Goal: Information Seeking & Learning: Learn about a topic

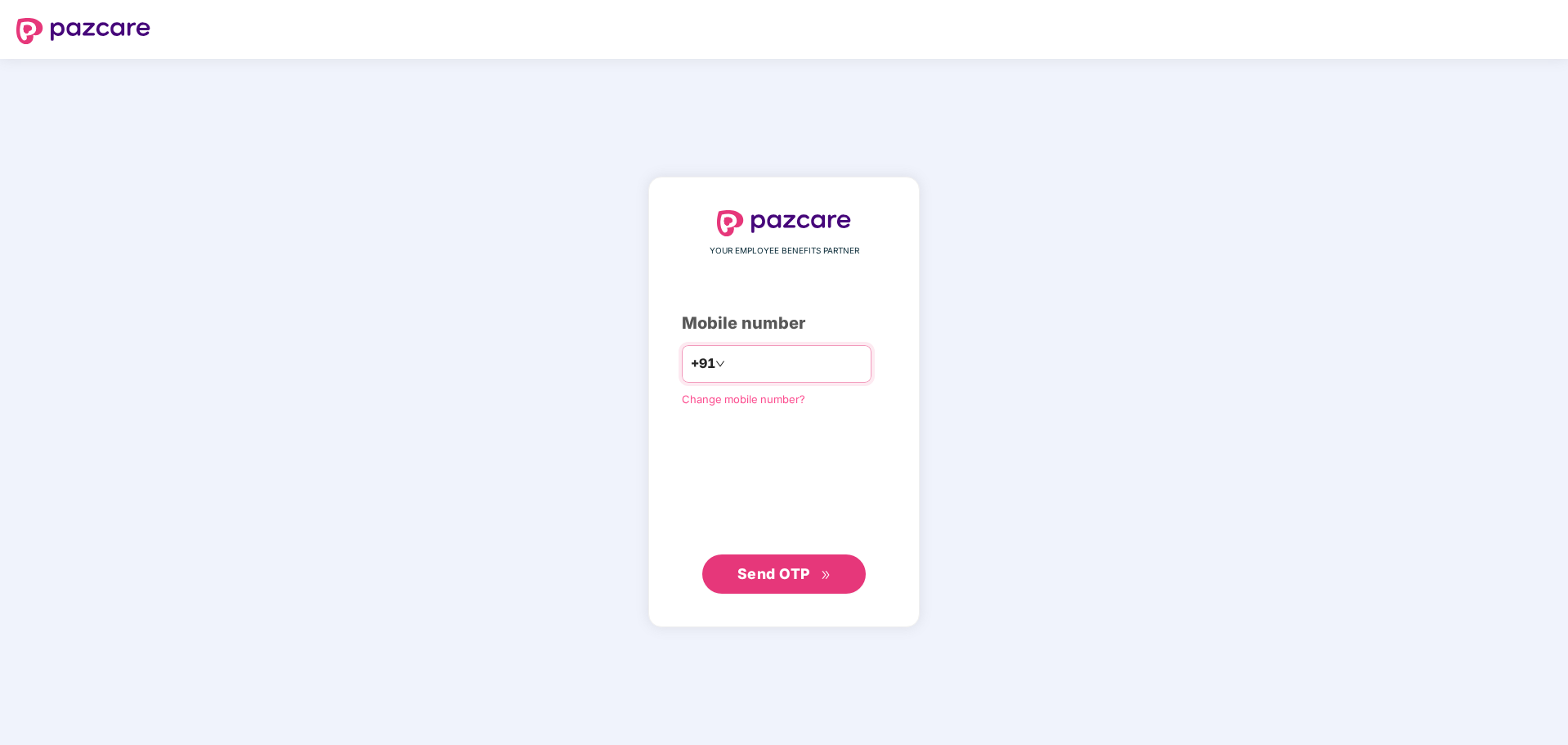
click at [749, 356] on input "number" at bounding box center [795, 364] width 134 height 26
type input "**********"
click at [803, 575] on span "Send OTP" at bounding box center [774, 573] width 73 height 17
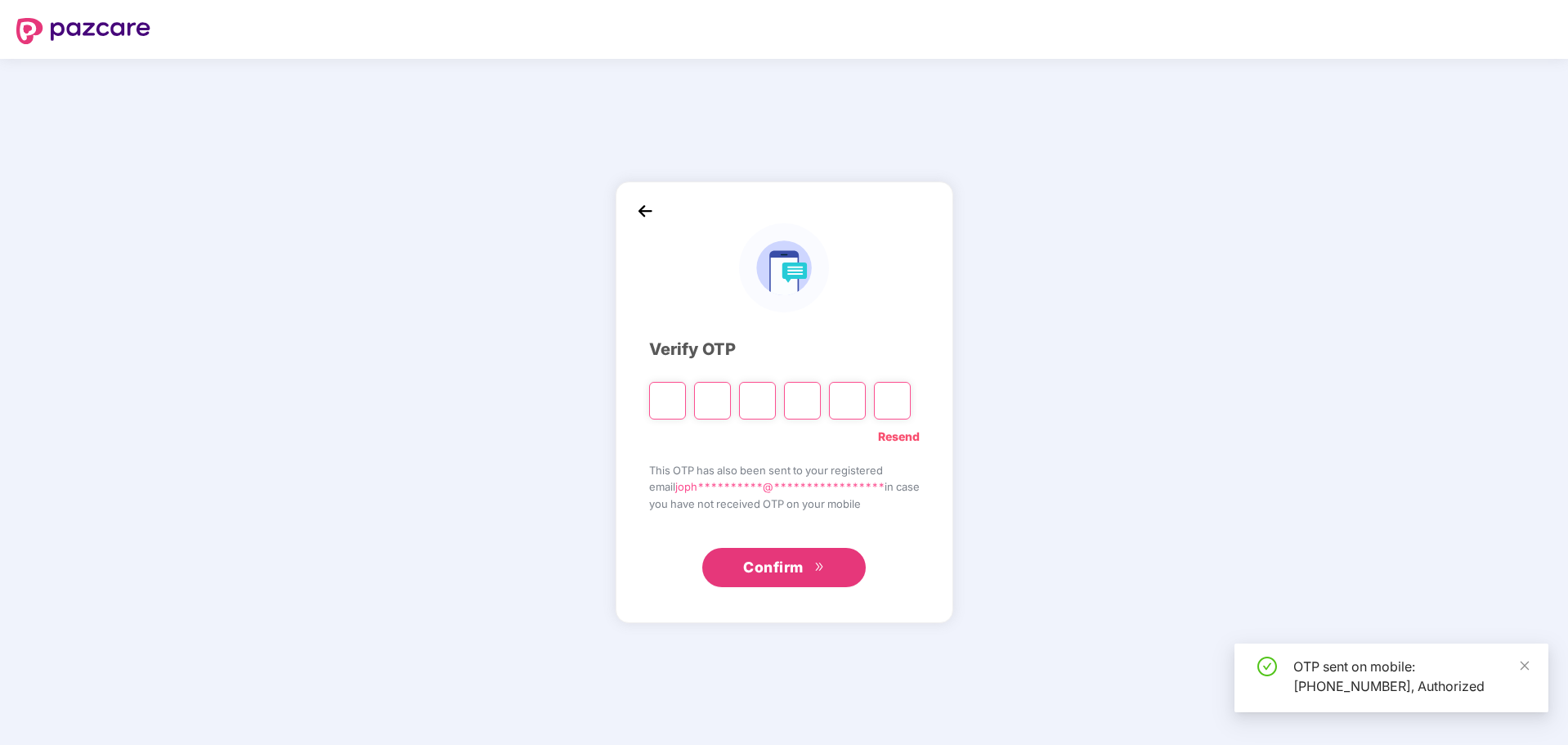
click at [657, 410] on input "Please enter verification code. Digit 1" at bounding box center [666, 401] width 36 height 37
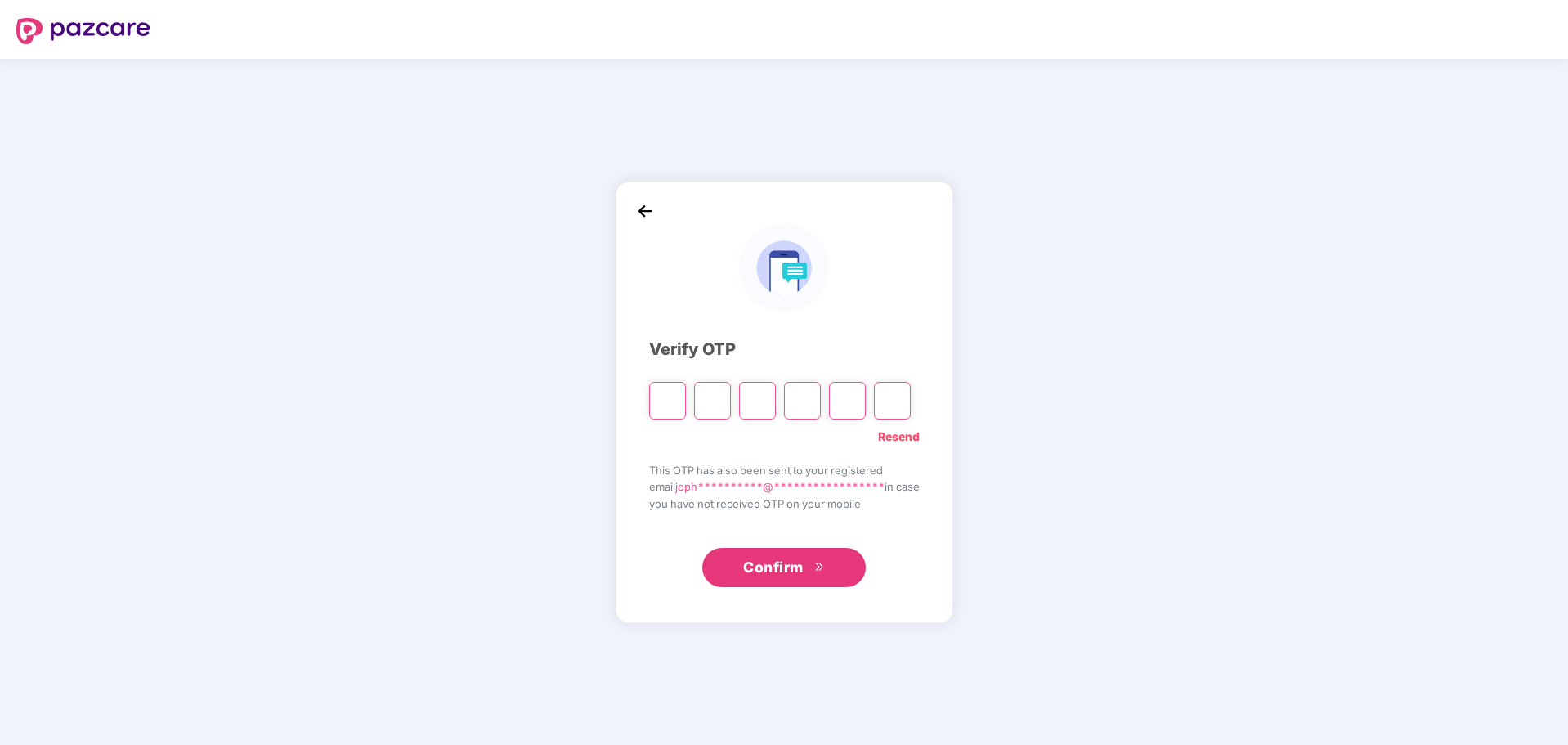
type input "*"
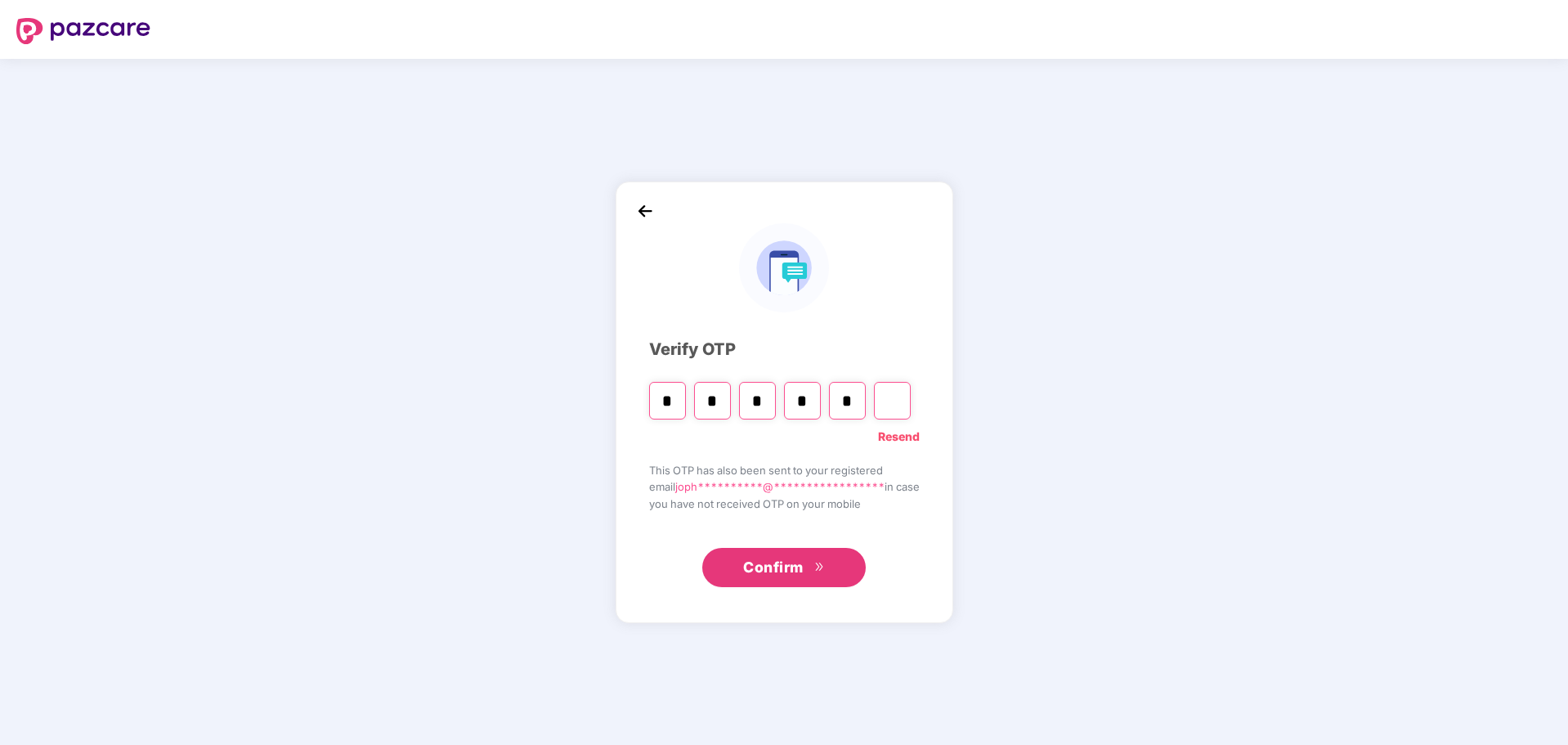
type input "*"
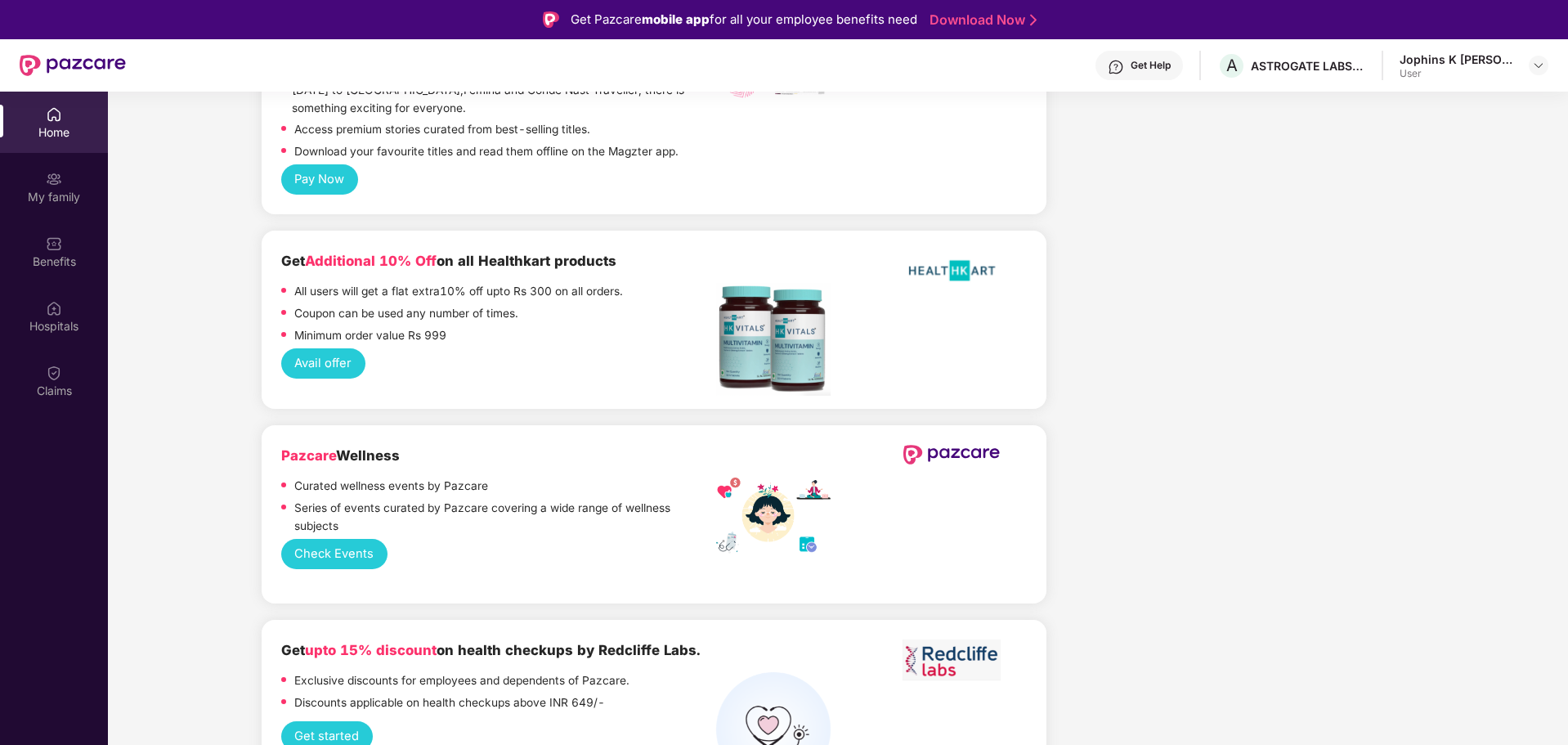
scroll to position [3352, 0]
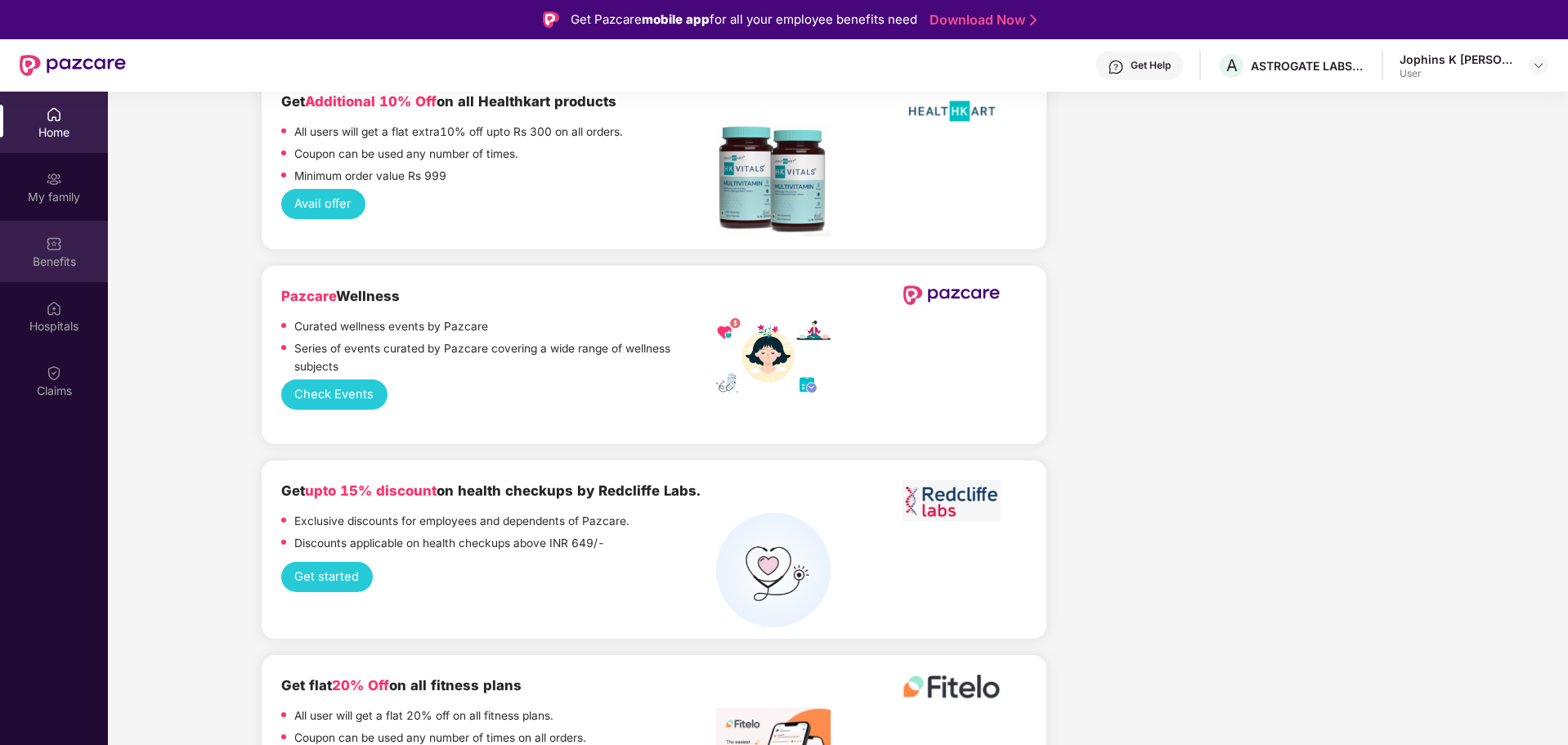
click at [63, 233] on div "Benefits" at bounding box center [54, 251] width 108 height 62
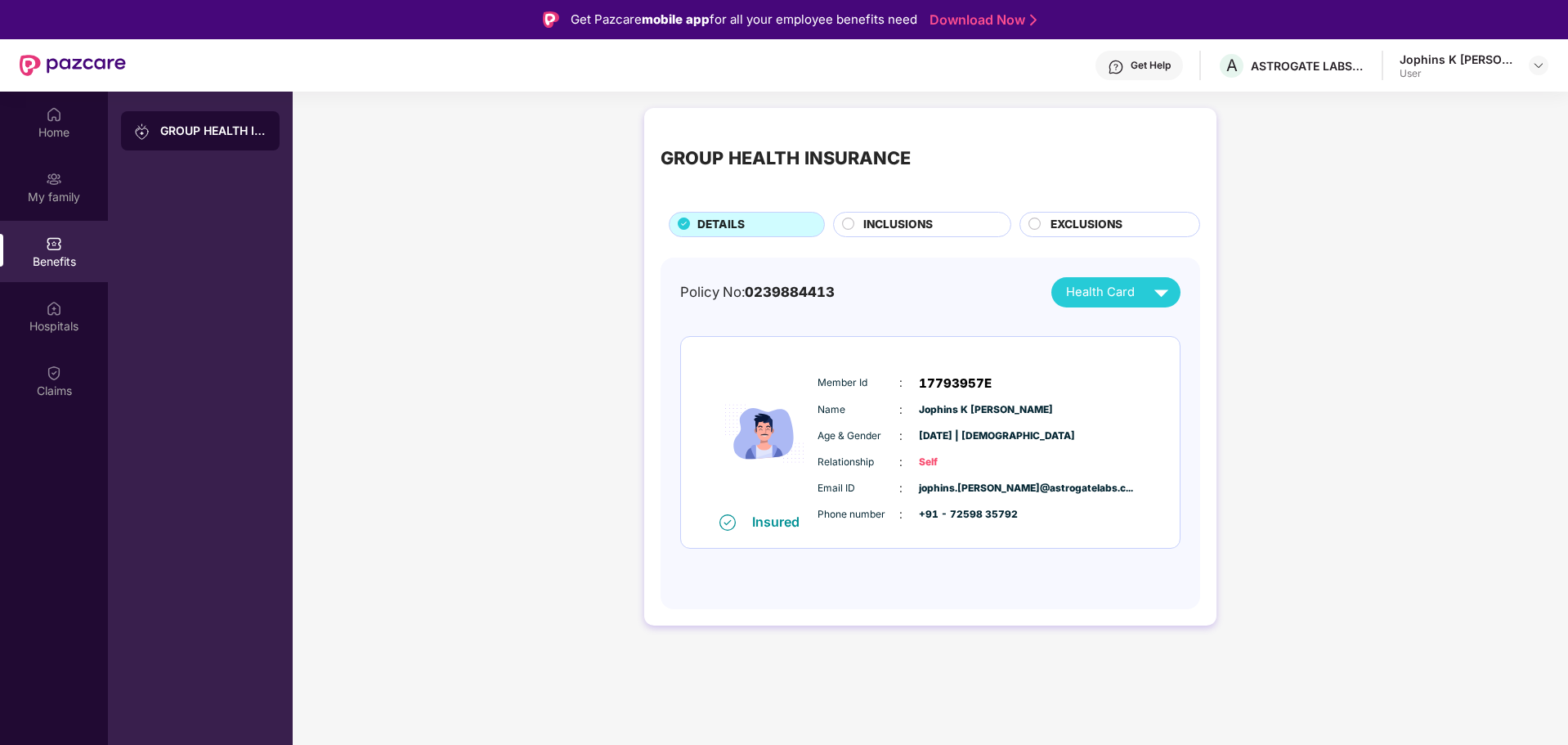
click at [931, 224] on span "INCLUSIONS" at bounding box center [898, 224] width 69 height 18
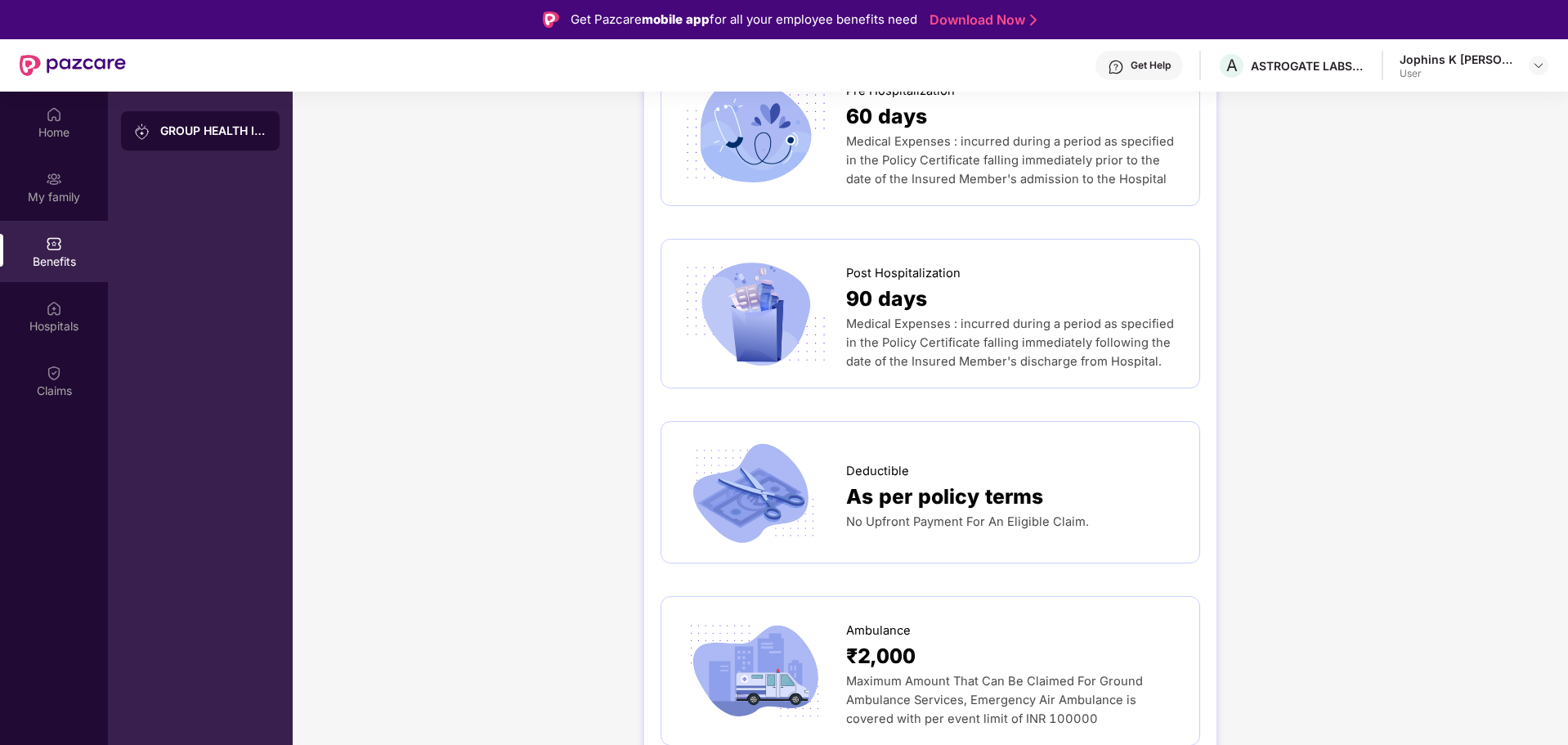
scroll to position [1227, 0]
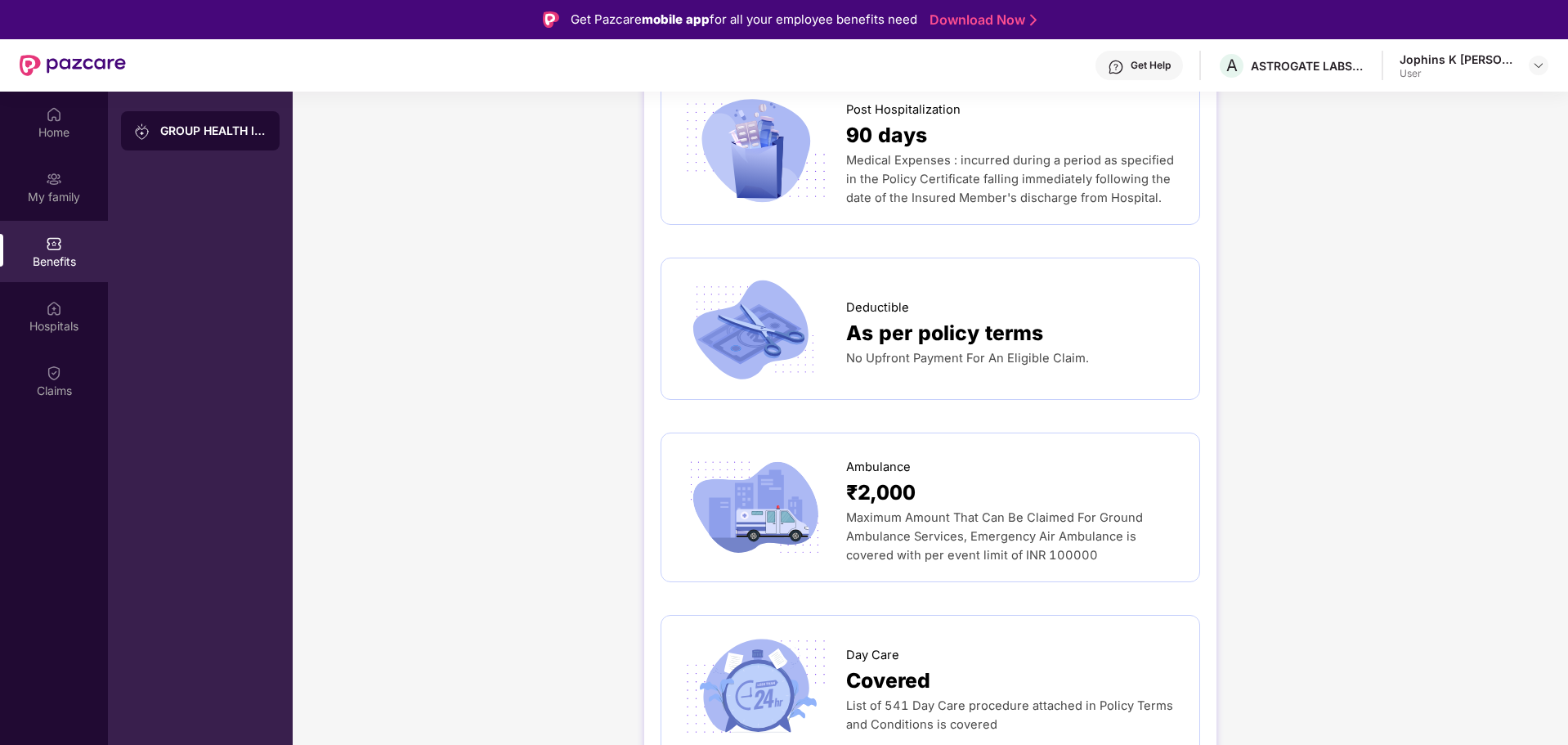
click at [58, 274] on div "Benefits" at bounding box center [54, 251] width 108 height 62
click at [178, 130] on div "GROUP HEALTH INSURANCE" at bounding box center [214, 131] width 106 height 17
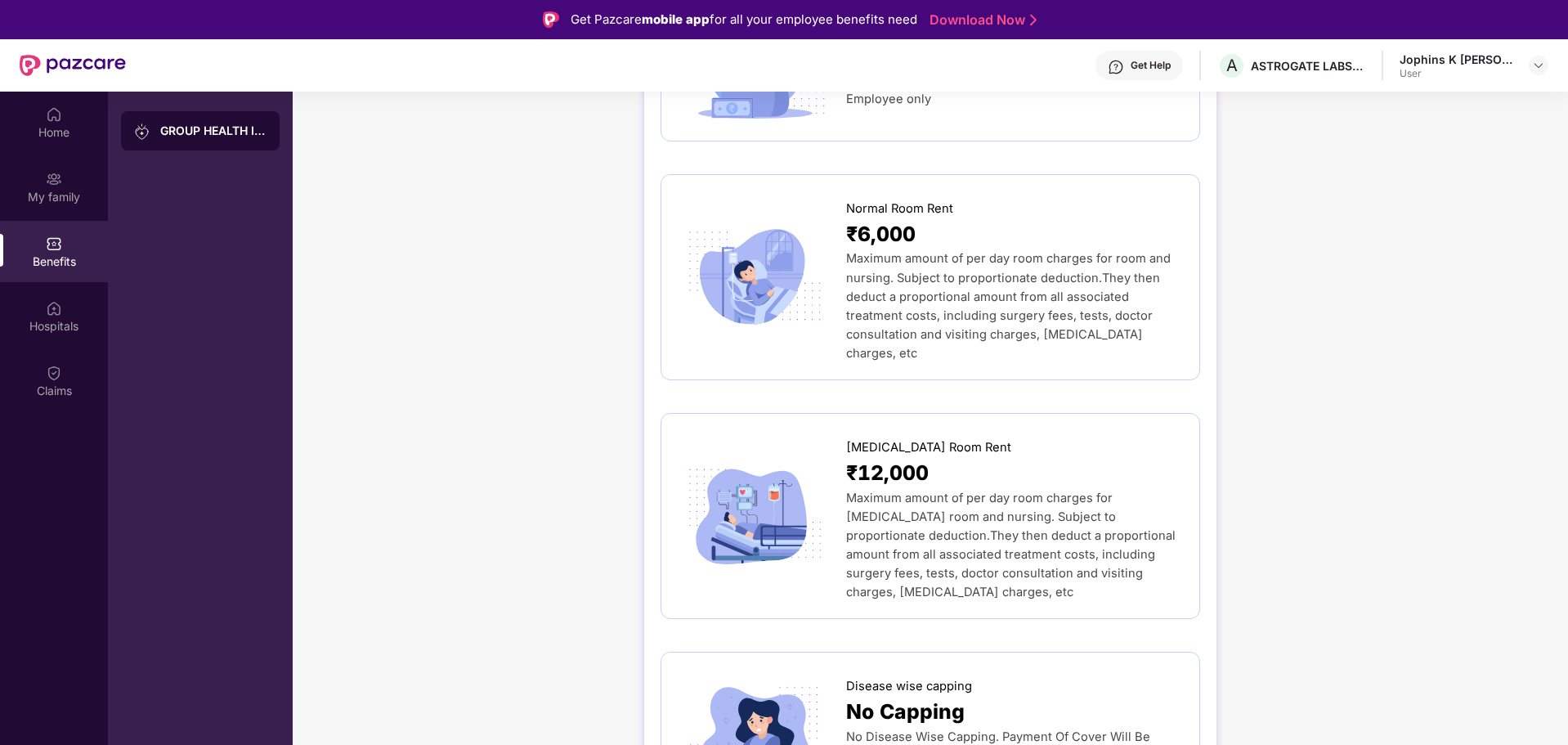
scroll to position [0, 0]
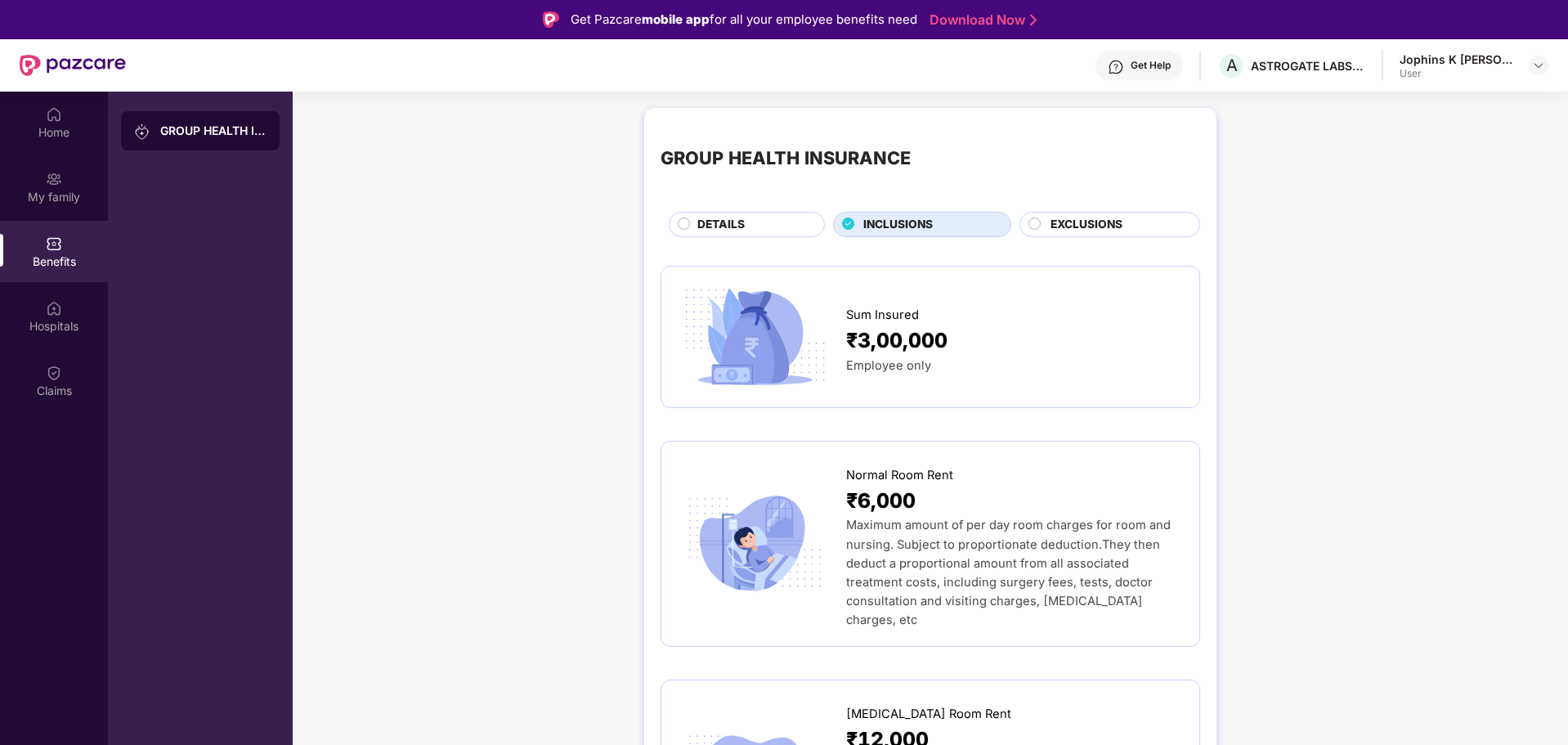
click at [1057, 221] on span "EXCLUSIONS" at bounding box center [1085, 224] width 72 height 18
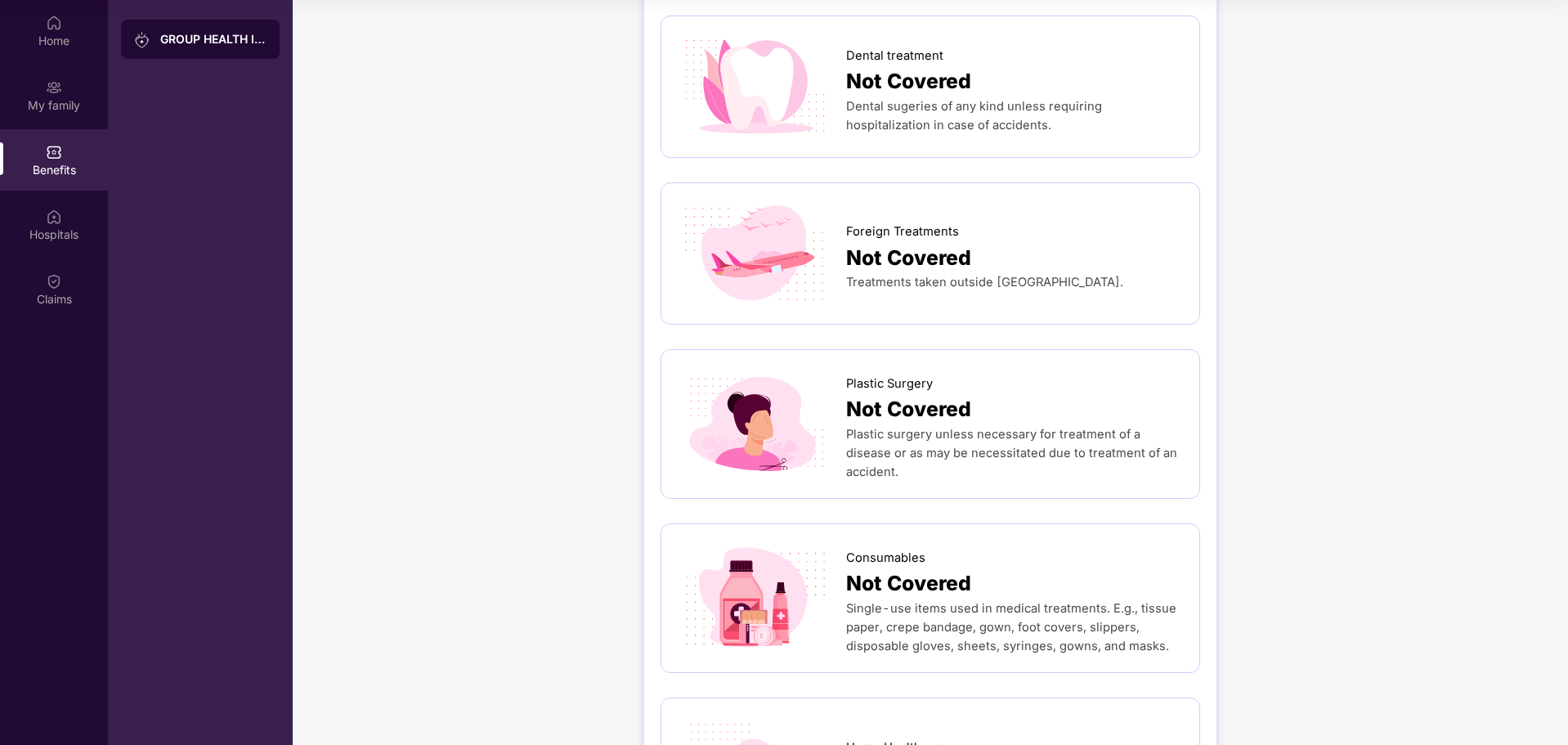
scroll to position [576, 0]
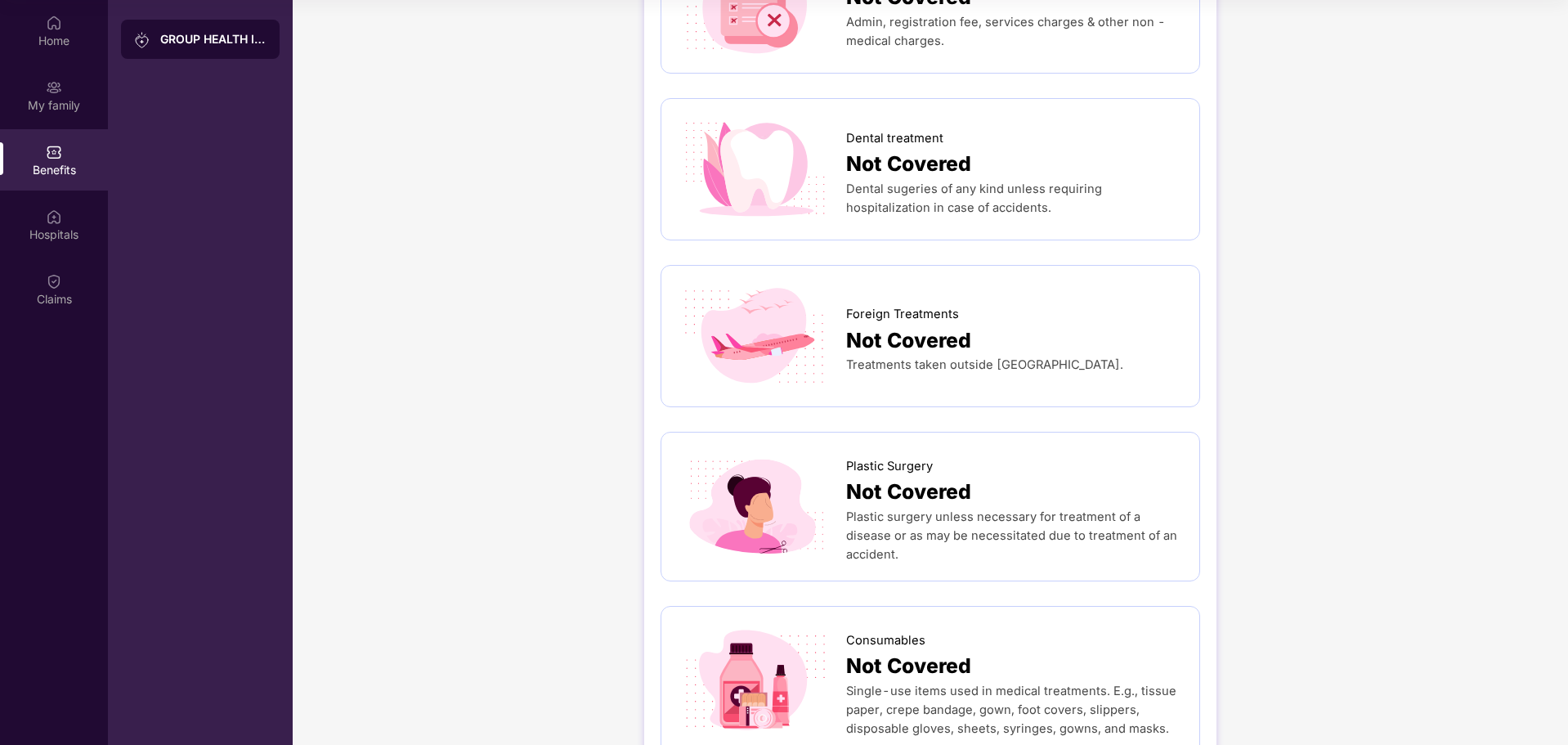
click at [49, 134] on div "Benefits" at bounding box center [54, 160] width 108 height 62
click at [49, 124] on div "My family" at bounding box center [54, 95] width 108 height 62
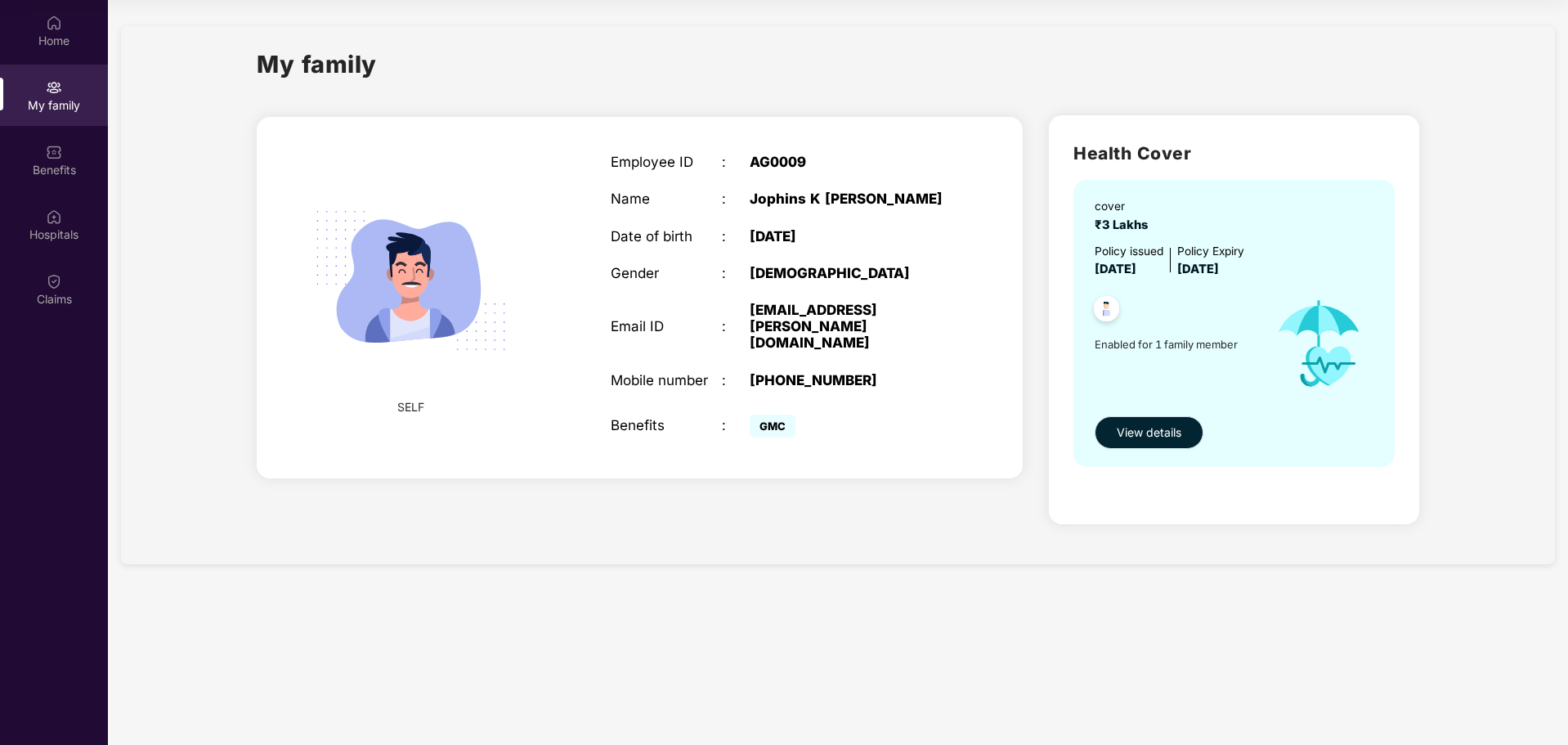
click at [1132, 425] on span "View details" at bounding box center [1148, 432] width 64 height 18
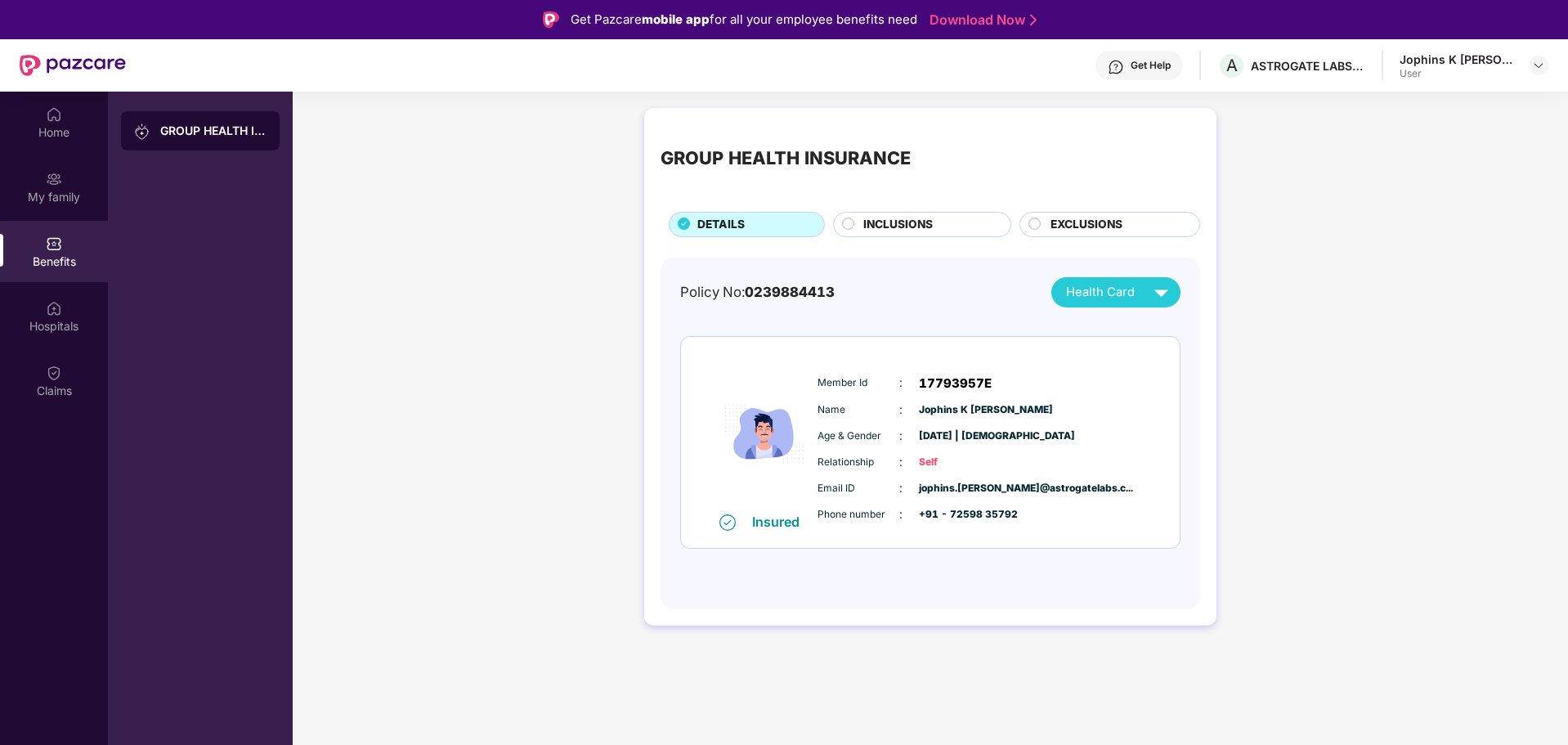
click at [1162, 268] on div "Policy No: 0239884413 Health Card Insured Member Id : 17793957E Name : [PERSON_…" at bounding box center [931, 433] width 539 height 352
click at [1140, 293] on div "Health Card" at bounding box center [1120, 292] width 109 height 29
click at [556, 354] on div "GROUP HEALTH INSURANCE DETAILS INCLUSIONS EXCLUSIONS Policy No: 0239884413 Heal…" at bounding box center [931, 374] width 1275 height 550
click at [61, 153] on div "Home My family Benefits Hospitals Claims" at bounding box center [54, 253] width 108 height 323
click at [61, 137] on div "Home" at bounding box center [54, 133] width 108 height 17
